Goal: Transaction & Acquisition: Purchase product/service

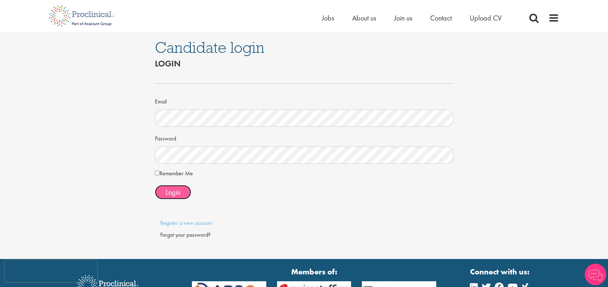
click at [180, 194] on span "Login" at bounding box center [173, 192] width 15 height 9
click at [155, 170] on label "Remember Me" at bounding box center [174, 173] width 38 height 9
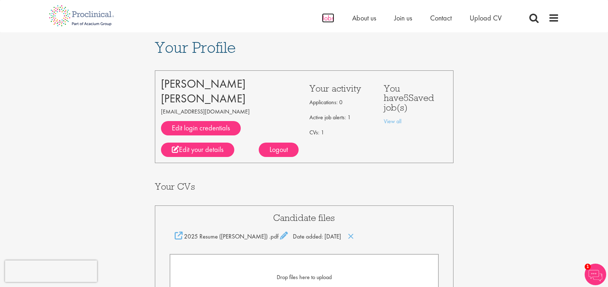
click at [322, 17] on span "Jobs" at bounding box center [328, 17] width 12 height 9
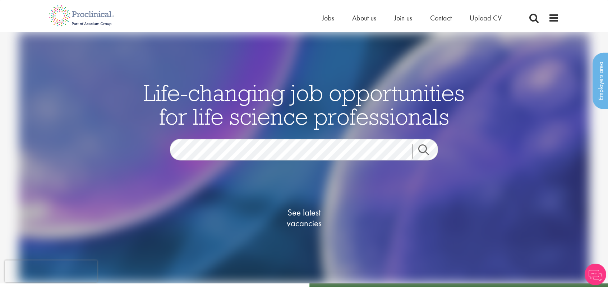
click at [427, 145] on link "Search" at bounding box center [428, 151] width 31 height 14
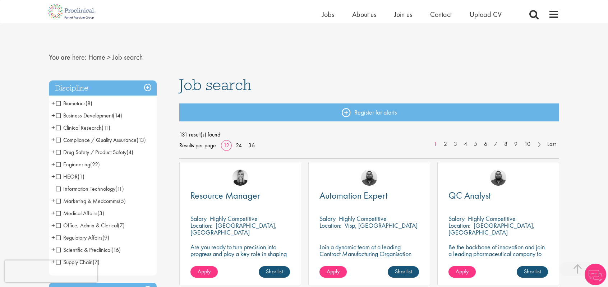
scroll to position [251, 0]
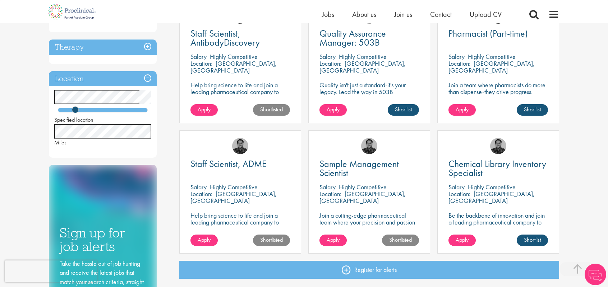
scroll to position [240, 0]
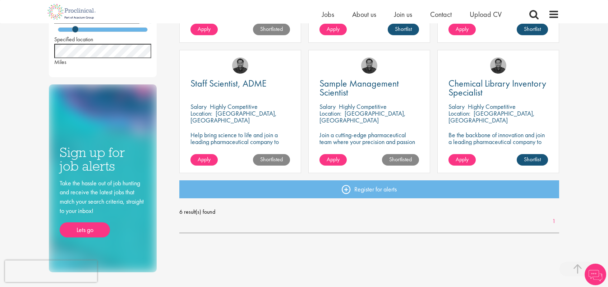
click at [0, 52] on div "You are here: Home > Job search Discipline Compliance / Quality Assurance (1) -…" at bounding box center [304, 114] width 608 height 708
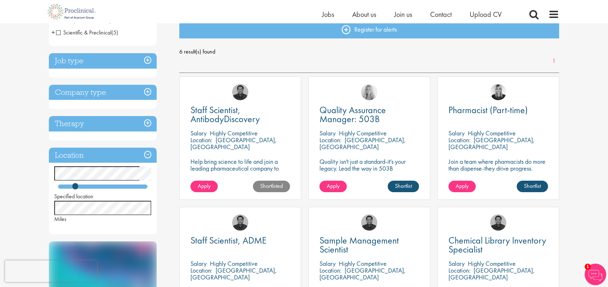
scroll to position [83, 0]
click at [146, 129] on h3 "Therapy" at bounding box center [103, 123] width 108 height 15
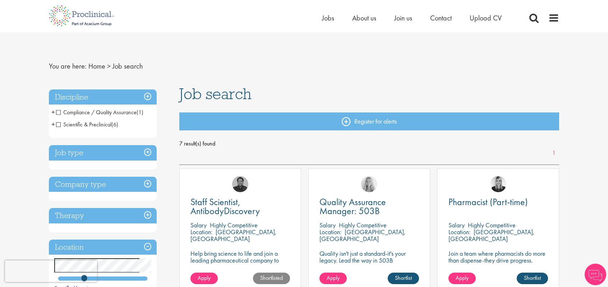
click at [58, 125] on span "Scientific & Preclinical" at bounding box center [83, 125] width 55 height 8
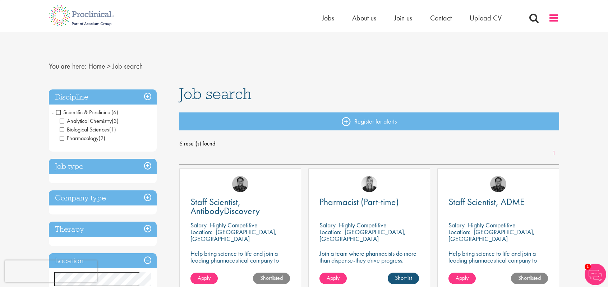
click at [549, 20] on span at bounding box center [553, 18] width 11 height 11
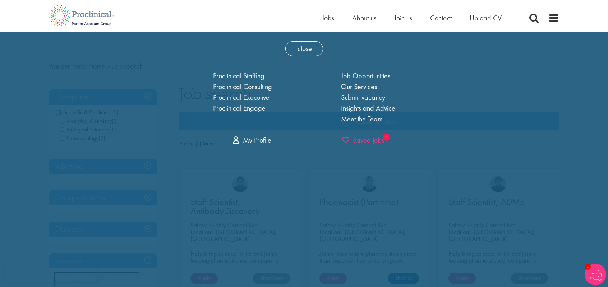
click at [372, 143] on span "Saved jobs" at bounding box center [363, 139] width 42 height 9
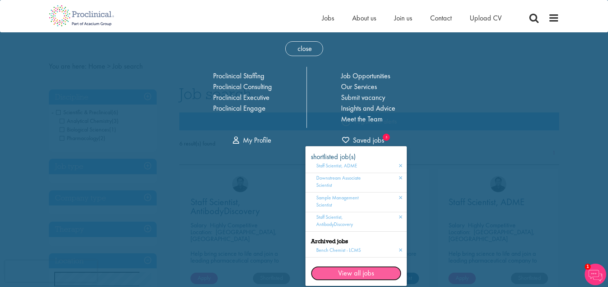
click at [342, 268] on link "View all jobs" at bounding box center [356, 273] width 91 height 14
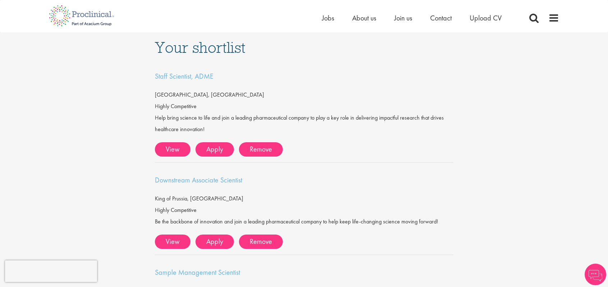
click at [561, 14] on div "Home Jobs About us Join us Contact Upload CV" at bounding box center [303, 13] width 521 height 27
click at [554, 13] on span at bounding box center [553, 18] width 11 height 11
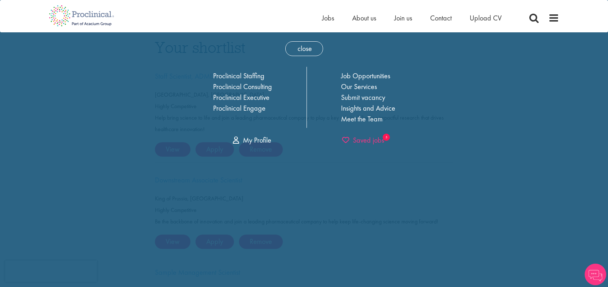
click at [361, 142] on span "Saved jobs" at bounding box center [363, 139] width 42 height 9
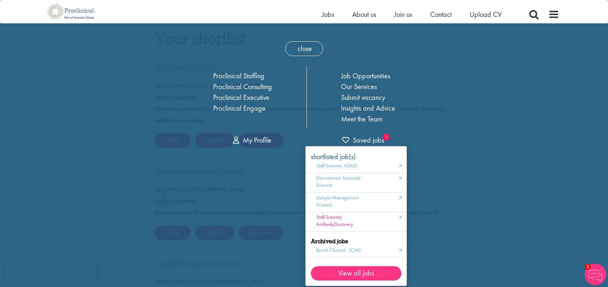
scroll to position [47, 0]
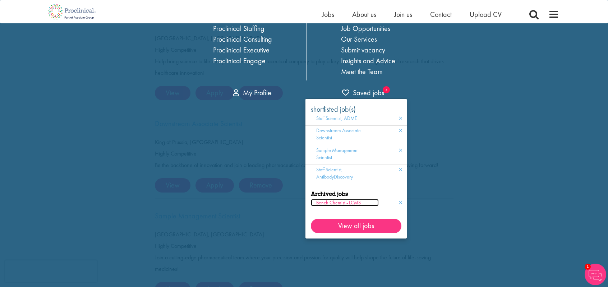
click at [345, 203] on span "Bench Chemist - LCMS" at bounding box center [338, 202] width 45 height 6
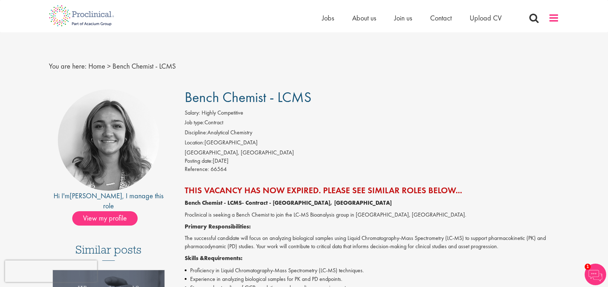
click at [557, 20] on span at bounding box center [553, 18] width 11 height 11
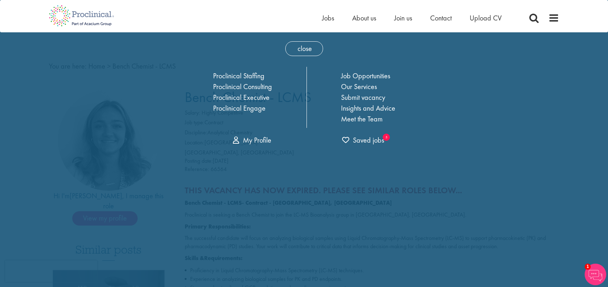
click at [355, 146] on div "close Home Jobs About us Join us Contact Upload CV Proclinical Staffing Proclin…" at bounding box center [304, 91] width 266 height 118
click at [367, 137] on span "Saved jobs" at bounding box center [363, 139] width 42 height 9
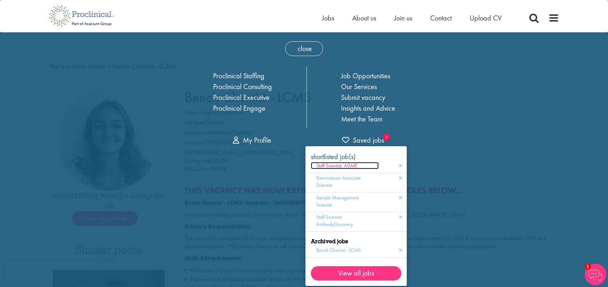
click at [336, 165] on span "Staff Scientist, ADME" at bounding box center [336, 165] width 41 height 6
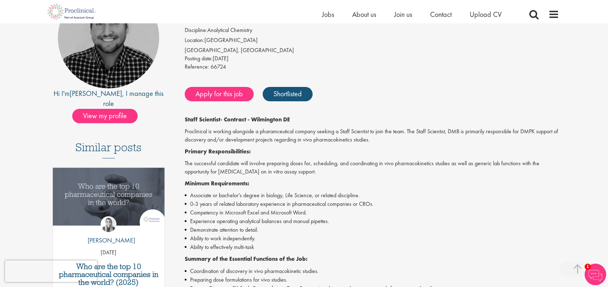
scroll to position [115, 0]
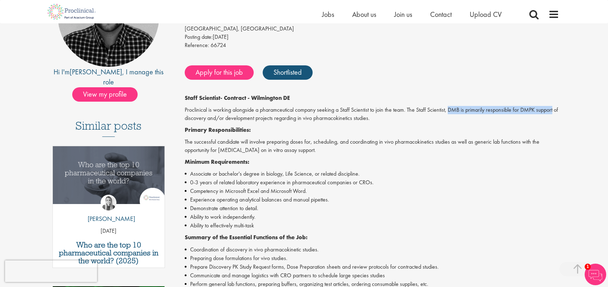
drag, startPoint x: 448, startPoint y: 109, endPoint x: 559, endPoint y: 111, distance: 110.3
click at [559, 111] on p "Proclinical is working alongside a pharamceutical company seeking a Staff Scien…" at bounding box center [372, 114] width 375 height 17
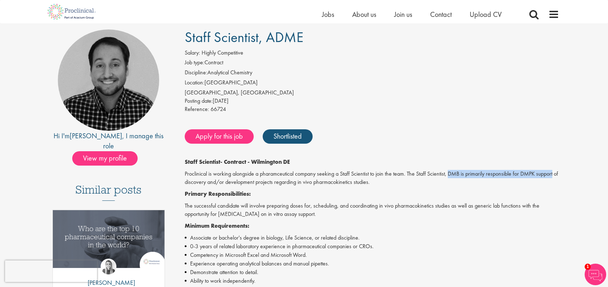
scroll to position [49, 0]
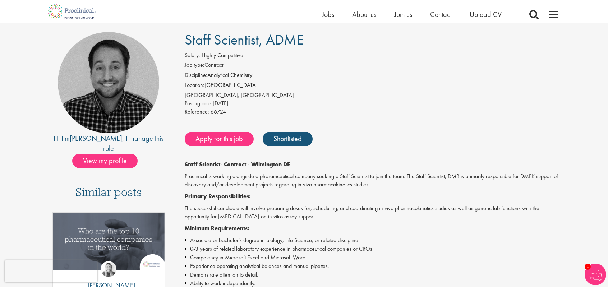
click at [473, 121] on div "Staff Scientist, ADME Salary: Highly Competitive Job type: Contract Discipline:…" at bounding box center [369, 283] width 391 height 502
click at [553, 12] on span at bounding box center [553, 14] width 11 height 11
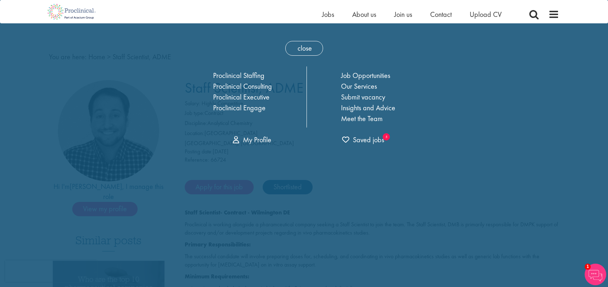
scroll to position [0, 0]
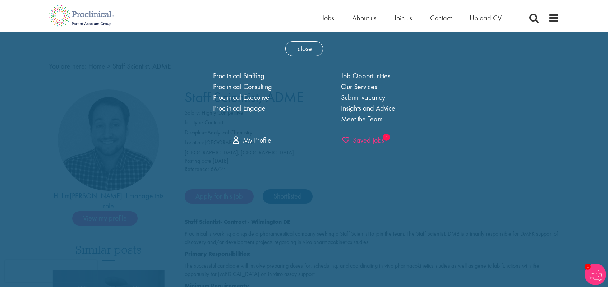
click at [369, 136] on span "Saved jobs" at bounding box center [363, 139] width 42 height 9
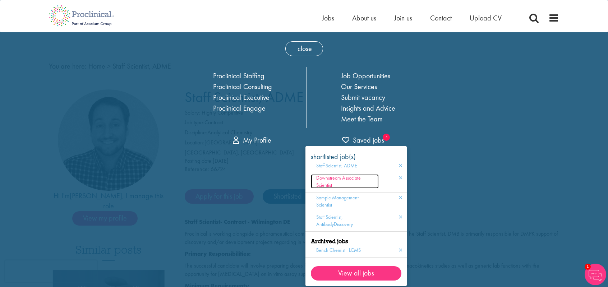
click at [334, 178] on span "Downstream Associate Scientist" at bounding box center [338, 182] width 45 height 14
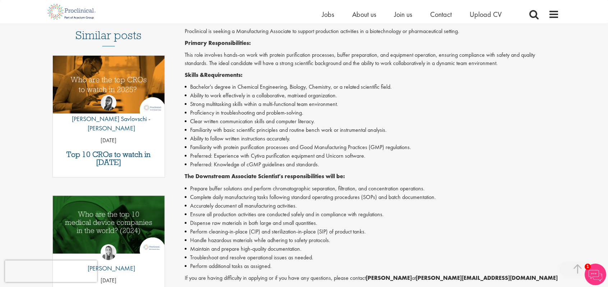
scroll to position [261, 0]
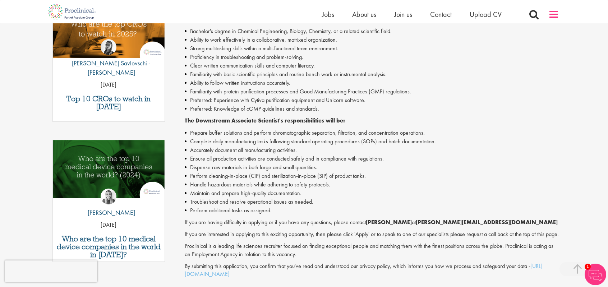
click at [552, 10] on span at bounding box center [553, 14] width 11 height 11
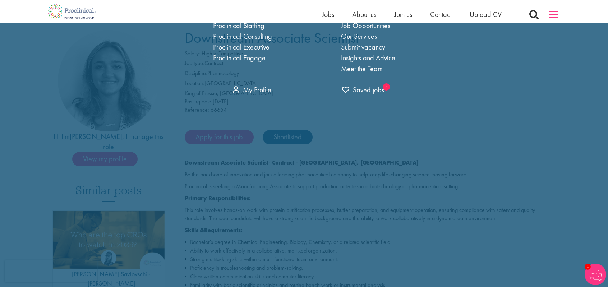
scroll to position [0, 0]
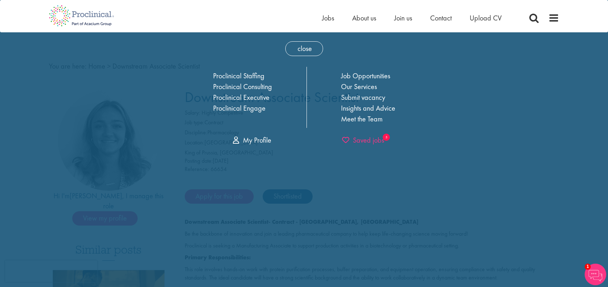
click at [368, 143] on span "Saved jobs" at bounding box center [363, 139] width 42 height 9
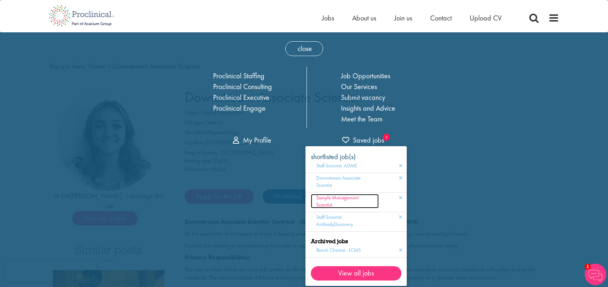
click at [334, 197] on span "Sample Management Scientist" at bounding box center [337, 201] width 42 height 14
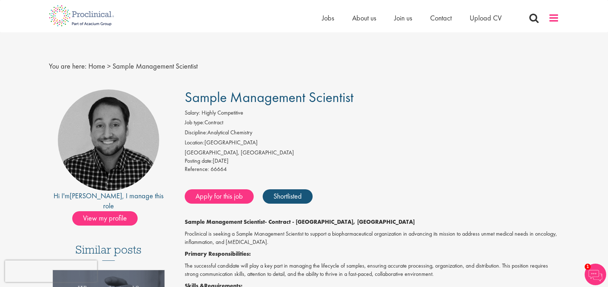
click at [554, 19] on span at bounding box center [553, 18] width 11 height 11
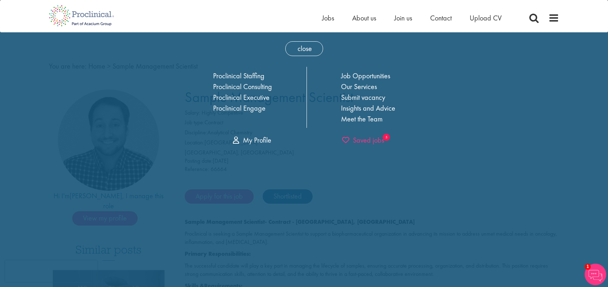
click at [362, 139] on span "Saved jobs" at bounding box center [363, 139] width 42 height 9
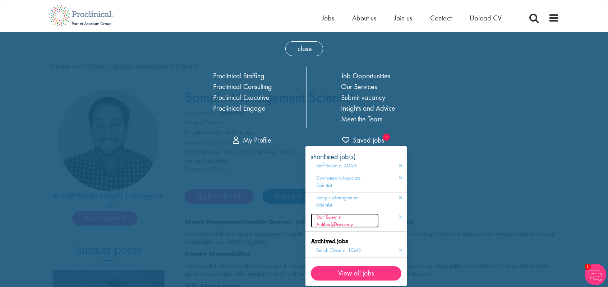
click at [330, 223] on span "Staff Scientist, AntibodyDiscovery" at bounding box center [334, 221] width 37 height 14
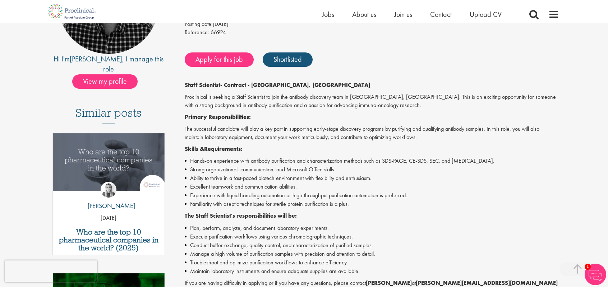
scroll to position [305, 0]
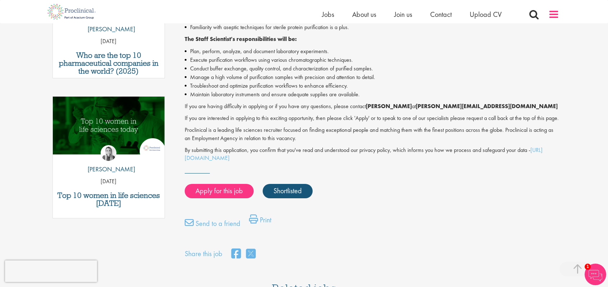
click at [553, 13] on span at bounding box center [553, 14] width 11 height 11
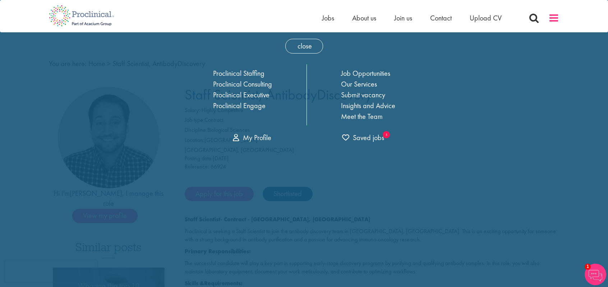
scroll to position [0, 0]
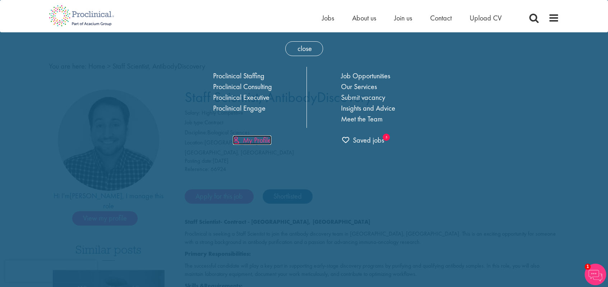
click at [258, 140] on link "My Profile" at bounding box center [252, 139] width 38 height 9
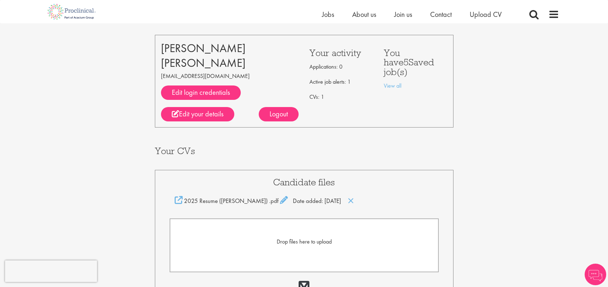
scroll to position [98, 0]
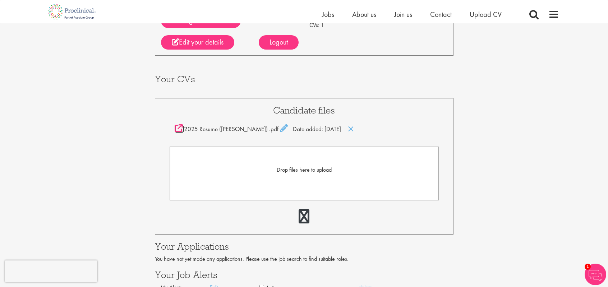
click at [181, 131] on icon at bounding box center [179, 128] width 8 height 8
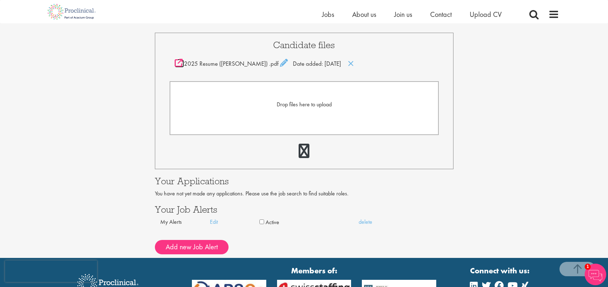
scroll to position [0, 0]
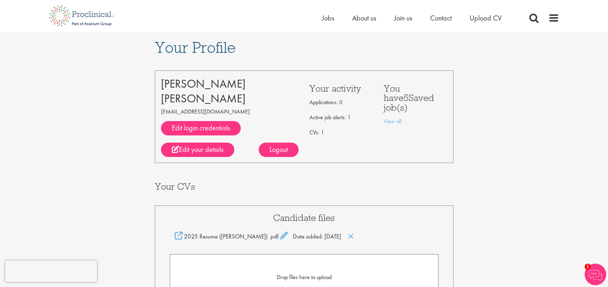
click at [244, 149] on div "[PERSON_NAME] [EMAIL_ADDRESS][DOMAIN_NAME] Edit login credentials LinkedIn / XI…" at bounding box center [230, 117] width 149 height 80
click at [554, 21] on span at bounding box center [553, 18] width 11 height 11
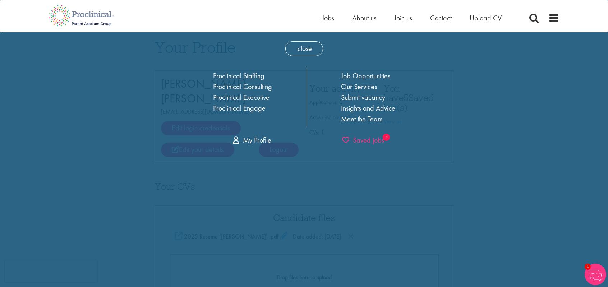
click at [365, 138] on span "Saved jobs" at bounding box center [363, 139] width 42 height 9
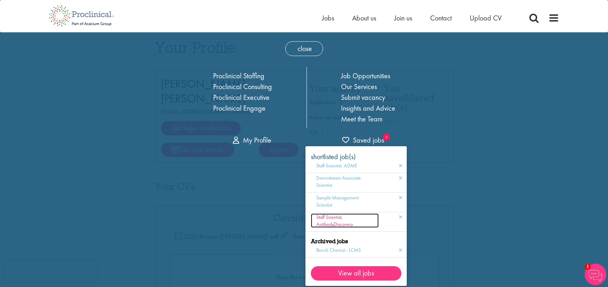
click at [327, 222] on span "Staff Scientist, AntibodyDiscovery" at bounding box center [334, 221] width 37 height 14
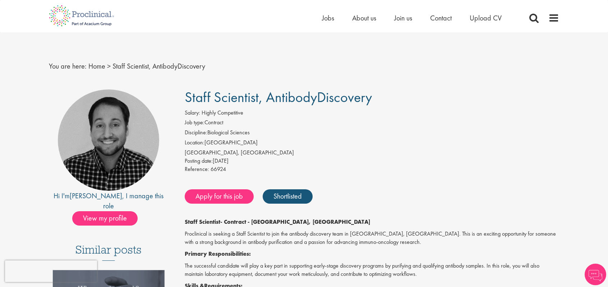
scroll to position [11, 0]
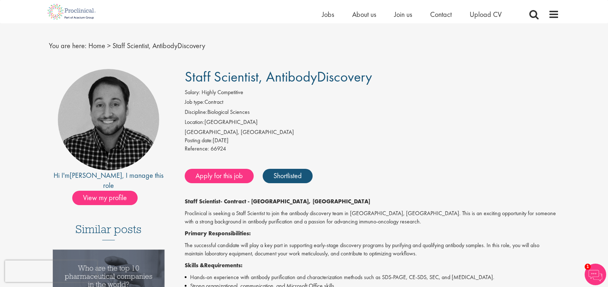
click at [527, 121] on li "Location: [GEOGRAPHIC_DATA]" at bounding box center [372, 123] width 375 height 10
click at [234, 176] on link "Apply for this job" at bounding box center [219, 176] width 69 height 14
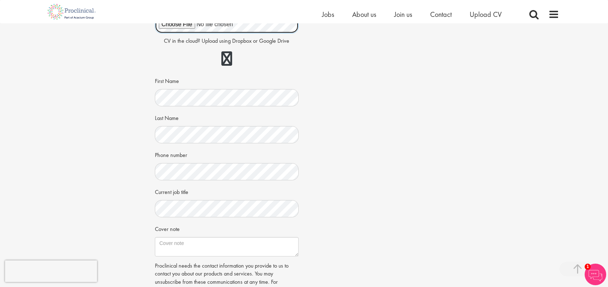
scroll to position [139, 0]
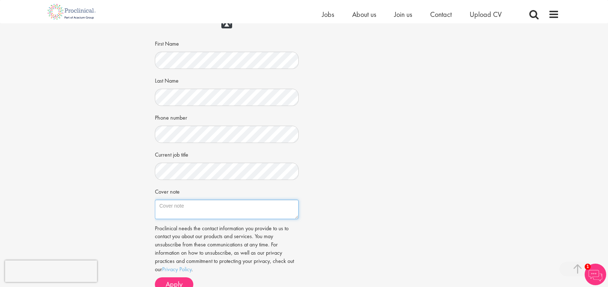
click at [228, 212] on textarea "Cover note" at bounding box center [227, 209] width 144 height 19
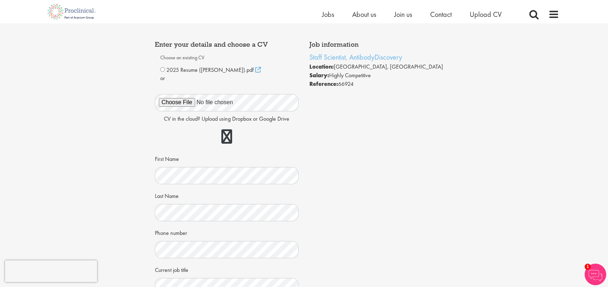
scroll to position [0, 0]
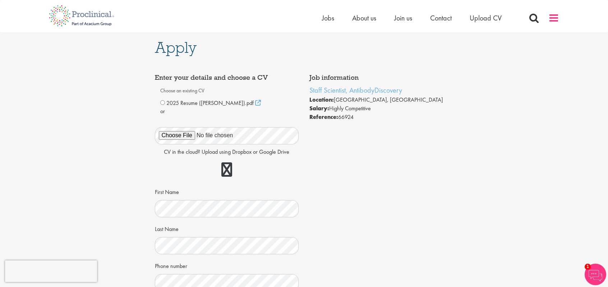
click at [553, 14] on span at bounding box center [553, 18] width 11 height 11
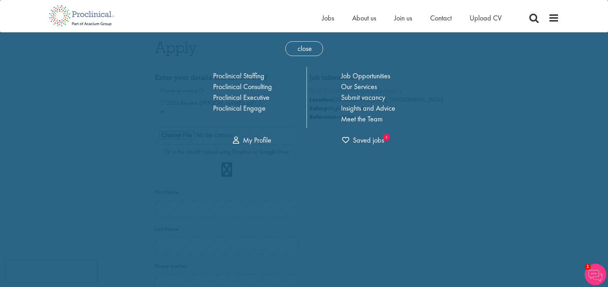
click at [584, 24] on div "Home Jobs About us Join us Contact Upload CV" at bounding box center [304, 13] width 608 height 27
click at [299, 43] on span "close" at bounding box center [304, 48] width 38 height 15
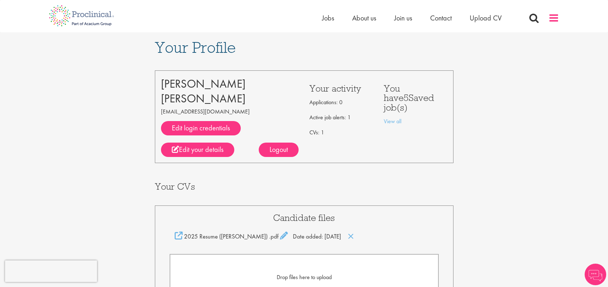
click at [559, 15] on span at bounding box center [553, 18] width 11 height 11
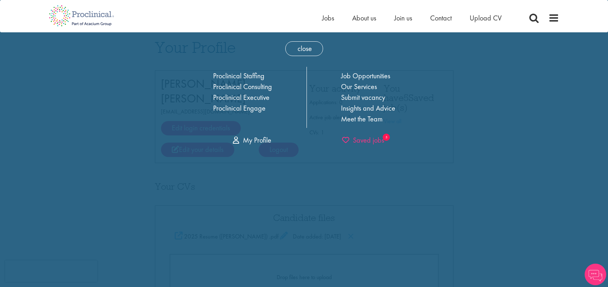
click at [357, 136] on span "Saved jobs" at bounding box center [363, 139] width 42 height 9
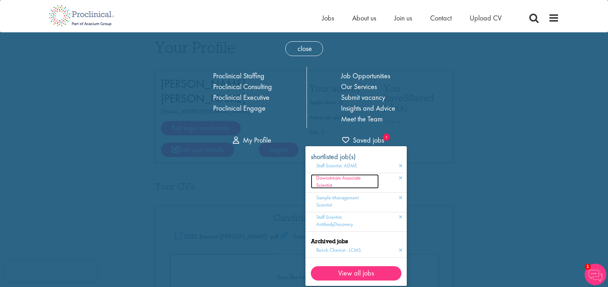
click at [338, 179] on span "Downstream Associate Scientist" at bounding box center [338, 182] width 45 height 14
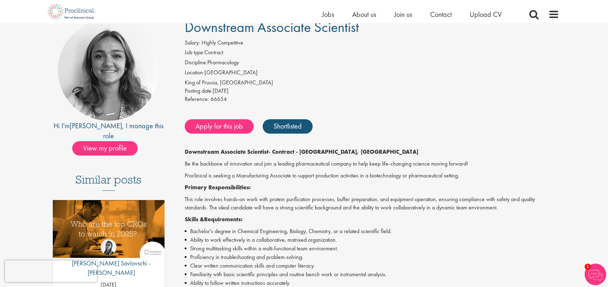
scroll to position [59, 0]
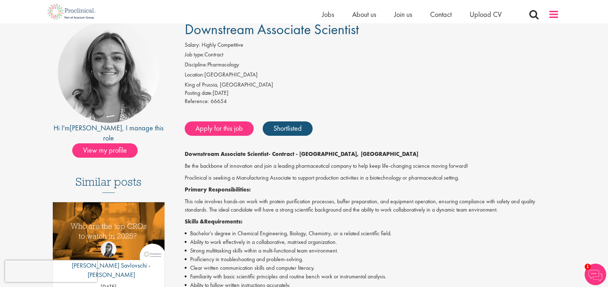
click at [554, 19] on span at bounding box center [553, 14] width 11 height 11
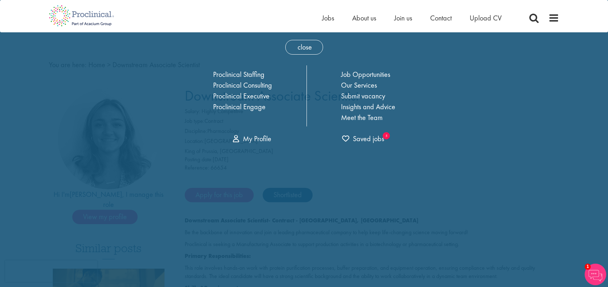
scroll to position [0, 0]
click at [362, 137] on span "Saved jobs" at bounding box center [363, 139] width 42 height 9
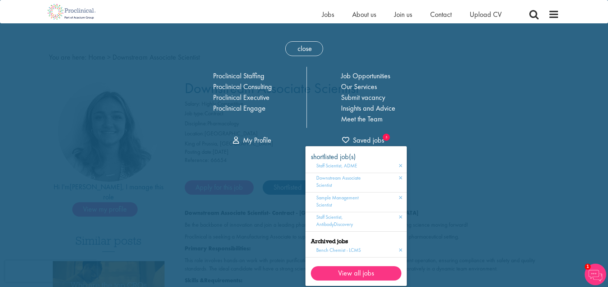
scroll to position [10, 0]
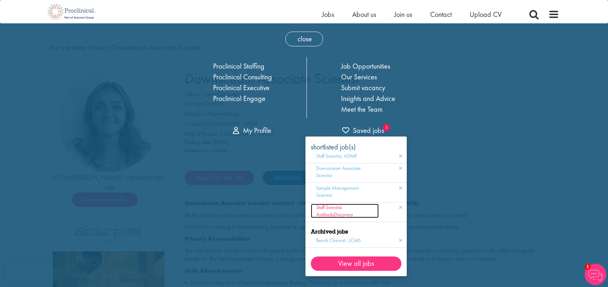
click at [336, 211] on span "Staff Scientist, AntibodyDiscovery" at bounding box center [334, 211] width 37 height 14
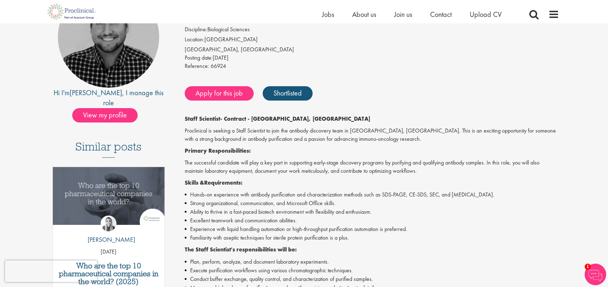
scroll to position [115, 0]
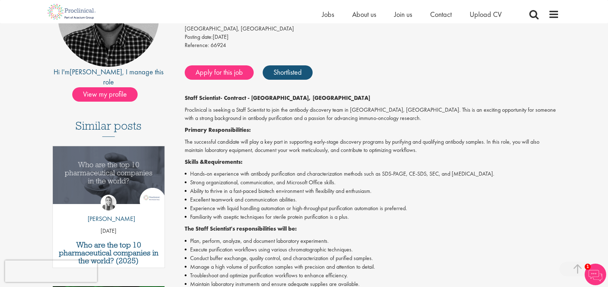
click at [423, 173] on li "Hands-on experience with antibody purification and characterization methods suc…" at bounding box center [372, 174] width 375 height 9
drag, startPoint x: 411, startPoint y: 174, endPoint x: 424, endPoint y: 175, distance: 12.6
click at [424, 175] on li "Hands-on experience with antibody purification and characterization methods suc…" at bounding box center [372, 174] width 375 height 9
drag, startPoint x: 411, startPoint y: 173, endPoint x: 427, endPoint y: 175, distance: 16.0
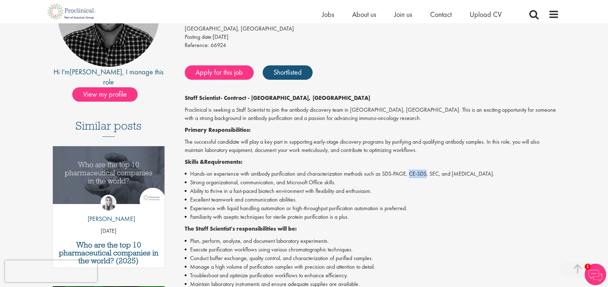
click at [427, 175] on li "Hands-on experience with antibody purification and characterization methods suc…" at bounding box center [372, 174] width 375 height 9
click at [498, 148] on p "The successful candidate will play a key part in supporting early-stage discove…" at bounding box center [372, 146] width 375 height 17
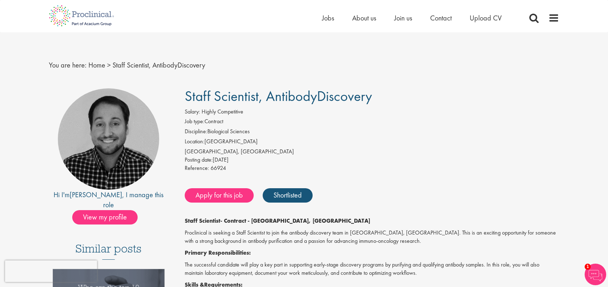
scroll to position [0, 0]
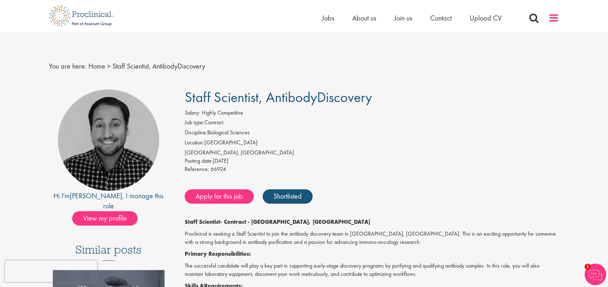
click at [552, 13] on span at bounding box center [553, 18] width 11 height 11
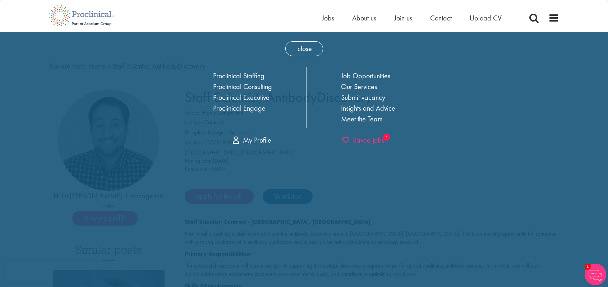
click at [360, 142] on span "Saved jobs" at bounding box center [363, 139] width 42 height 9
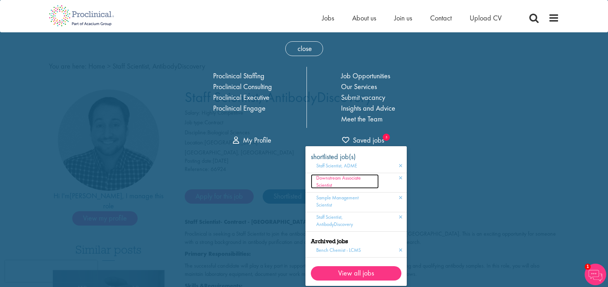
click at [339, 178] on span "Downstream Associate Scientist" at bounding box center [338, 182] width 45 height 14
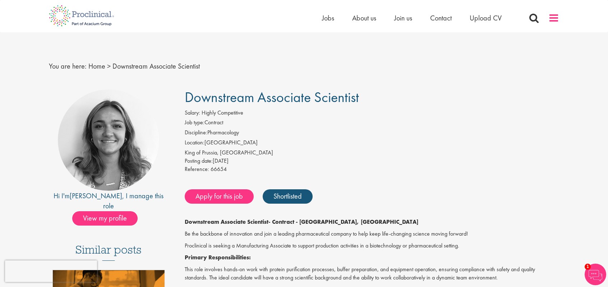
click at [549, 21] on span at bounding box center [553, 18] width 11 height 11
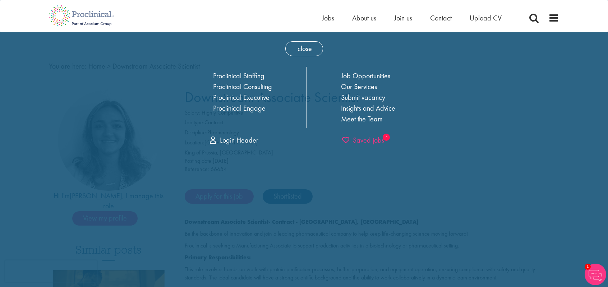
click at [364, 144] on span "Saved jobs" at bounding box center [363, 139] width 42 height 9
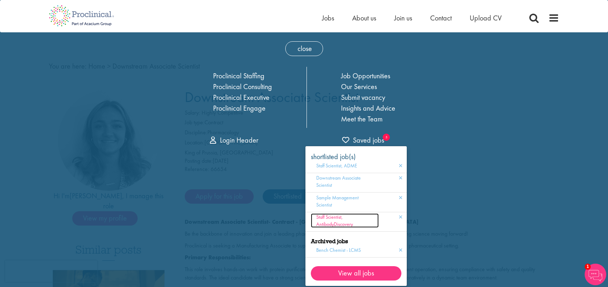
click at [323, 221] on span "Staff Scientist, AntibodyDiscovery" at bounding box center [334, 221] width 37 height 14
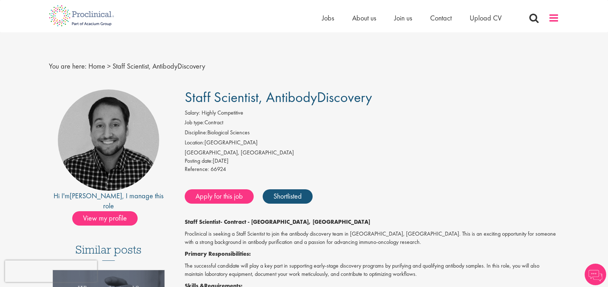
click at [554, 22] on span at bounding box center [553, 18] width 11 height 11
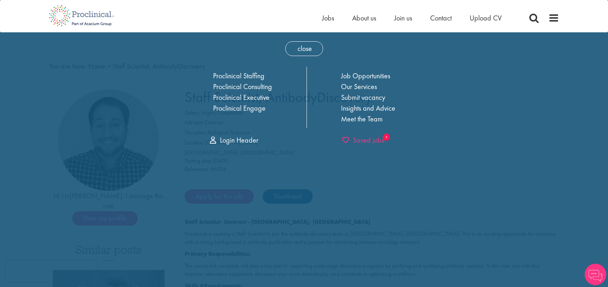
click at [369, 138] on span "Saved jobs" at bounding box center [363, 139] width 42 height 9
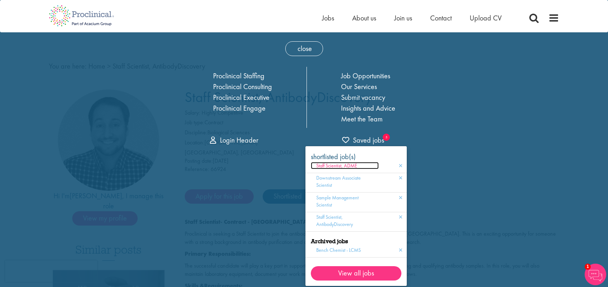
click at [342, 166] on span "Staff Scientist, ADME" at bounding box center [336, 165] width 41 height 6
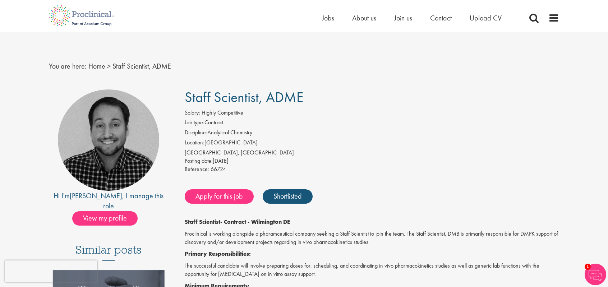
scroll to position [5, 0]
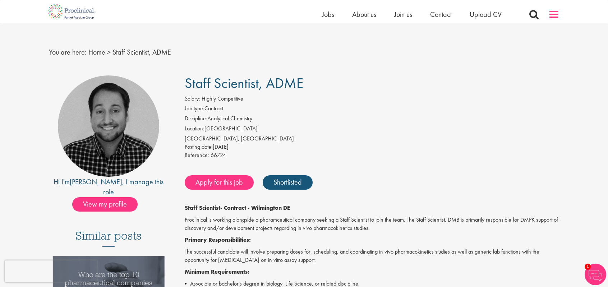
click at [557, 18] on span at bounding box center [553, 14] width 11 height 11
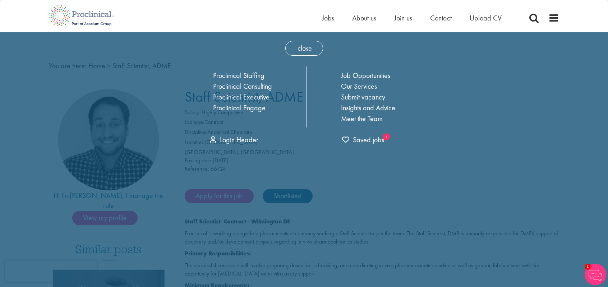
scroll to position [0, 0]
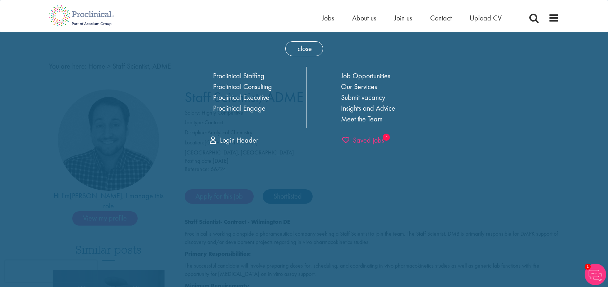
click at [361, 140] on span "Saved jobs" at bounding box center [363, 139] width 42 height 9
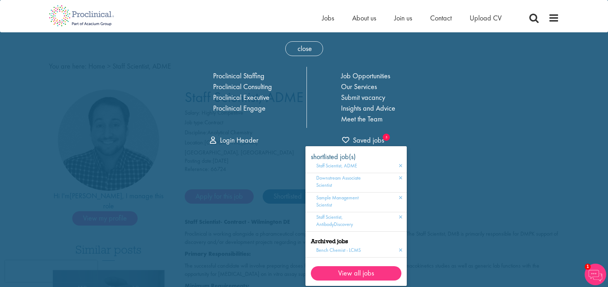
scroll to position [251, 0]
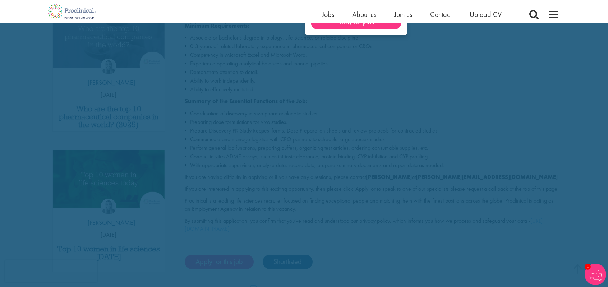
click at [596, 124] on div "close Home Jobs About us Join us Contact Upload CV Proclinical Staffing Proclin…" at bounding box center [304, 276] width 608 height 1055
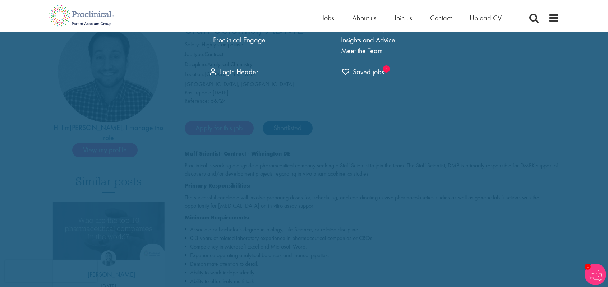
scroll to position [0, 0]
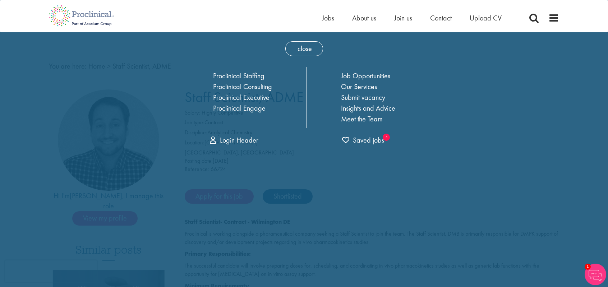
click at [304, 46] on span "close" at bounding box center [304, 48] width 38 height 15
